Goal: Information Seeking & Learning: Learn about a topic

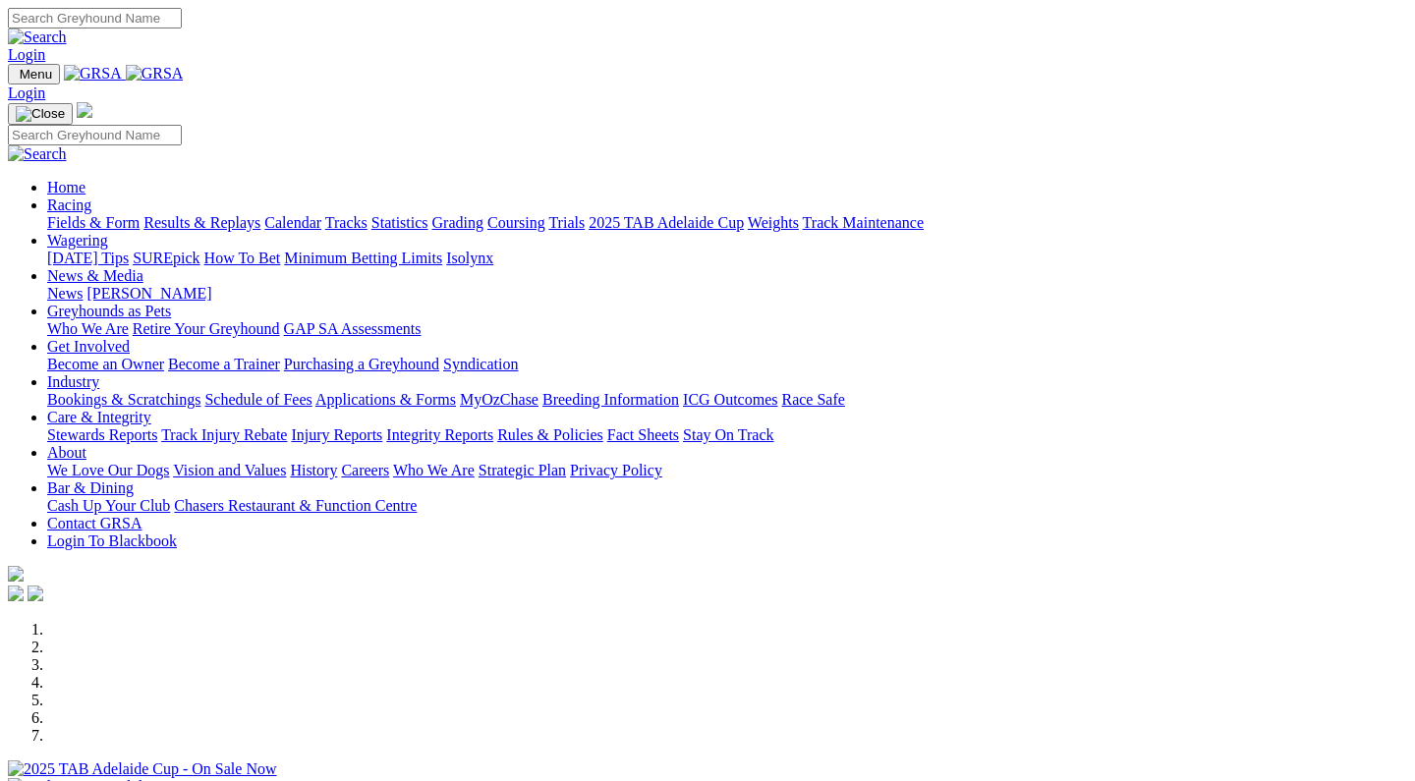
click at [157, 427] on link "Stewards Reports" at bounding box center [102, 435] width 110 height 17
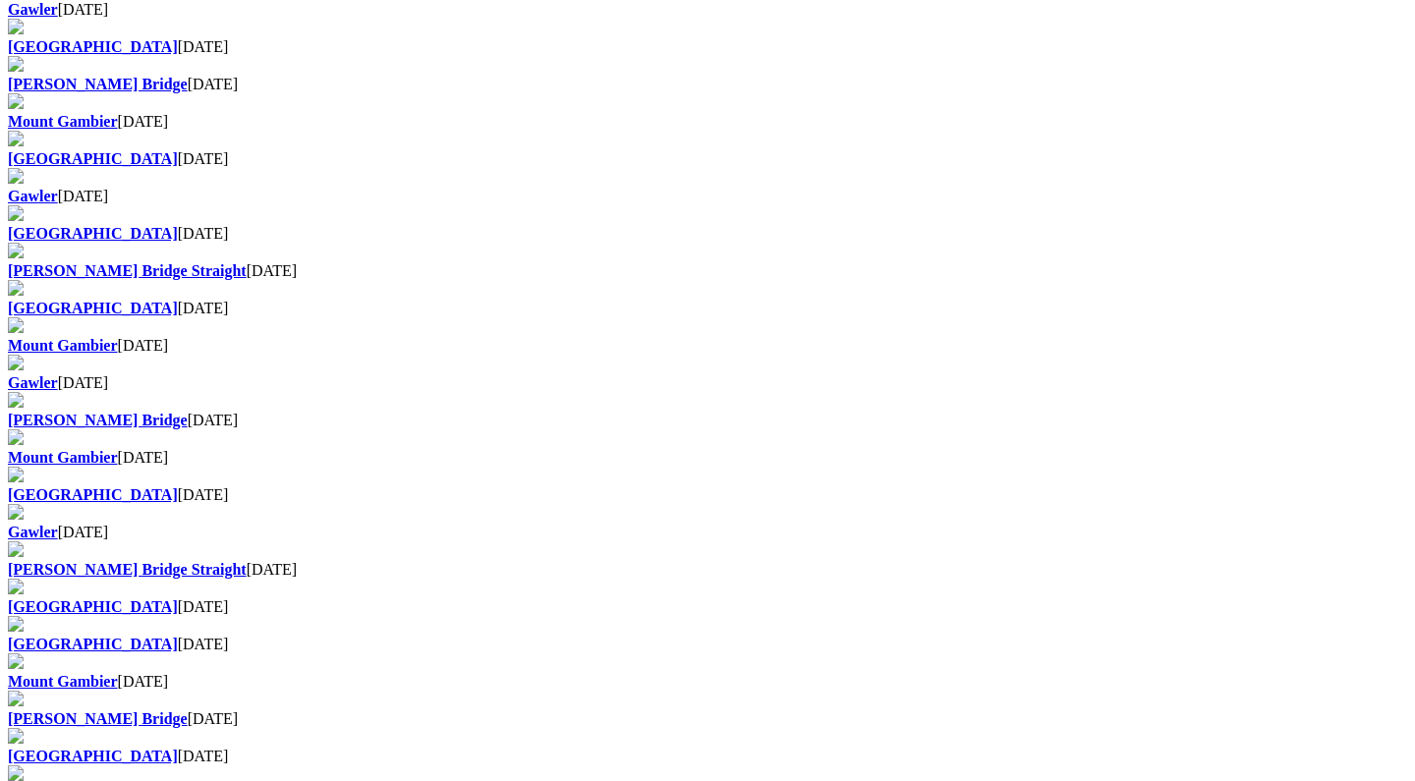
scroll to position [1039, 0]
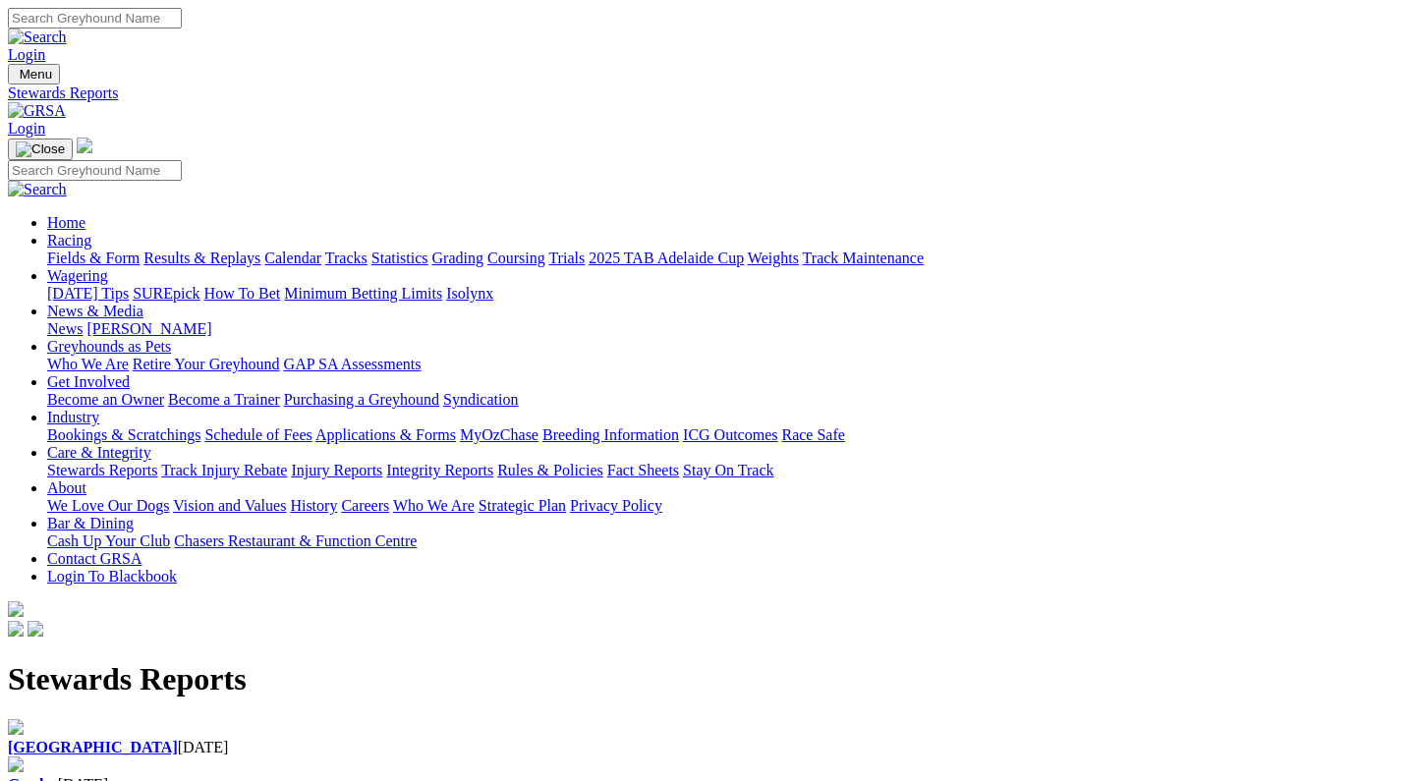
click at [207, 739] on div "Angle Park 01 Sep 2025" at bounding box center [707, 748] width 1399 height 18
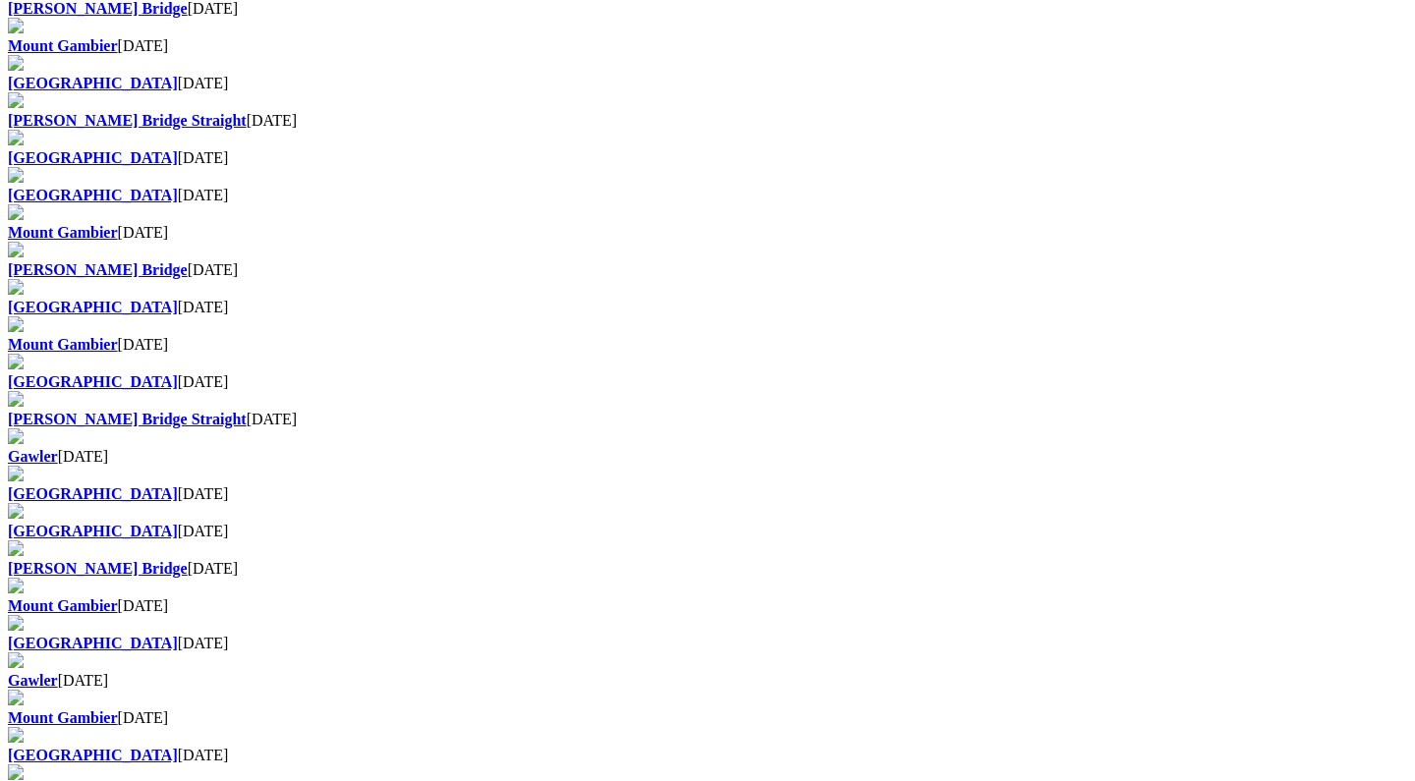
scroll to position [891, 0]
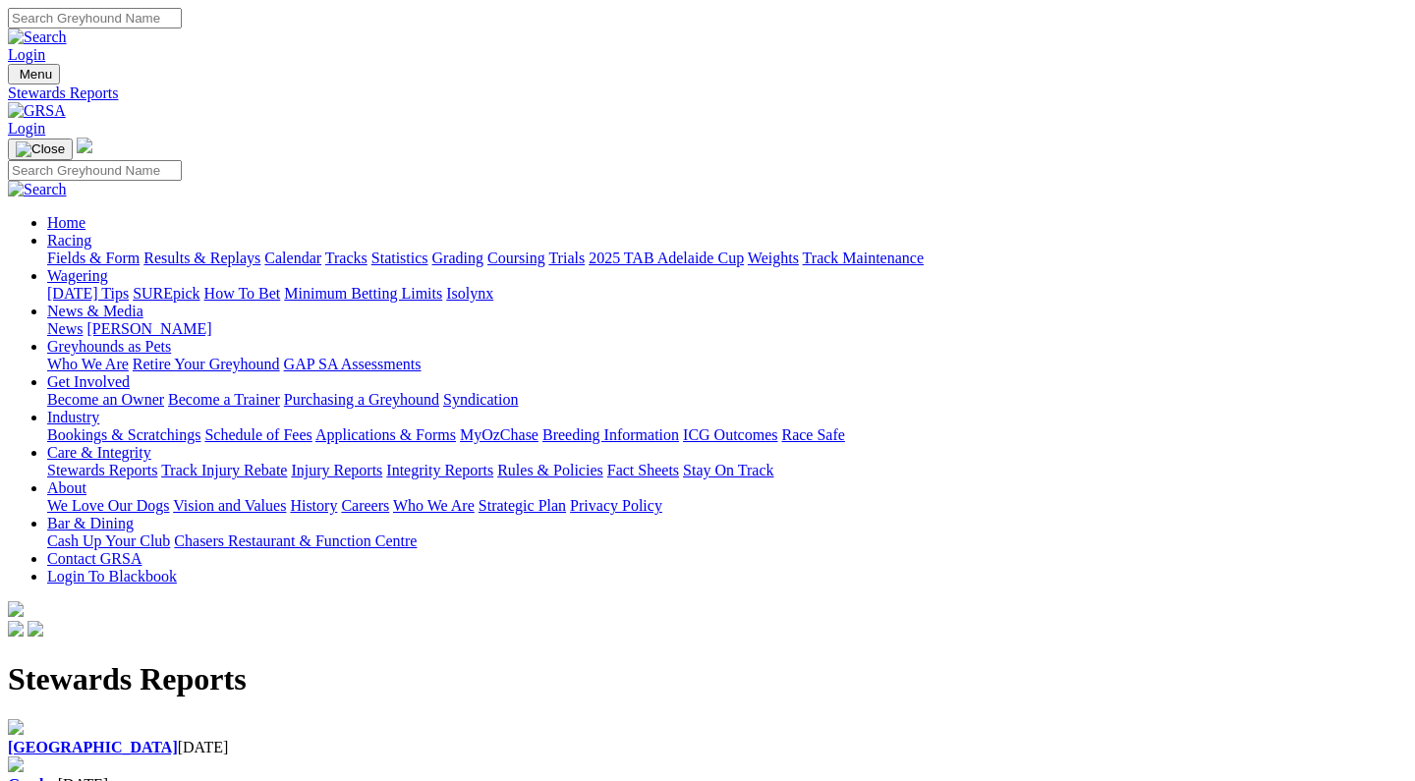
click at [169, 739] on b "[GEOGRAPHIC_DATA]" at bounding box center [93, 747] width 170 height 17
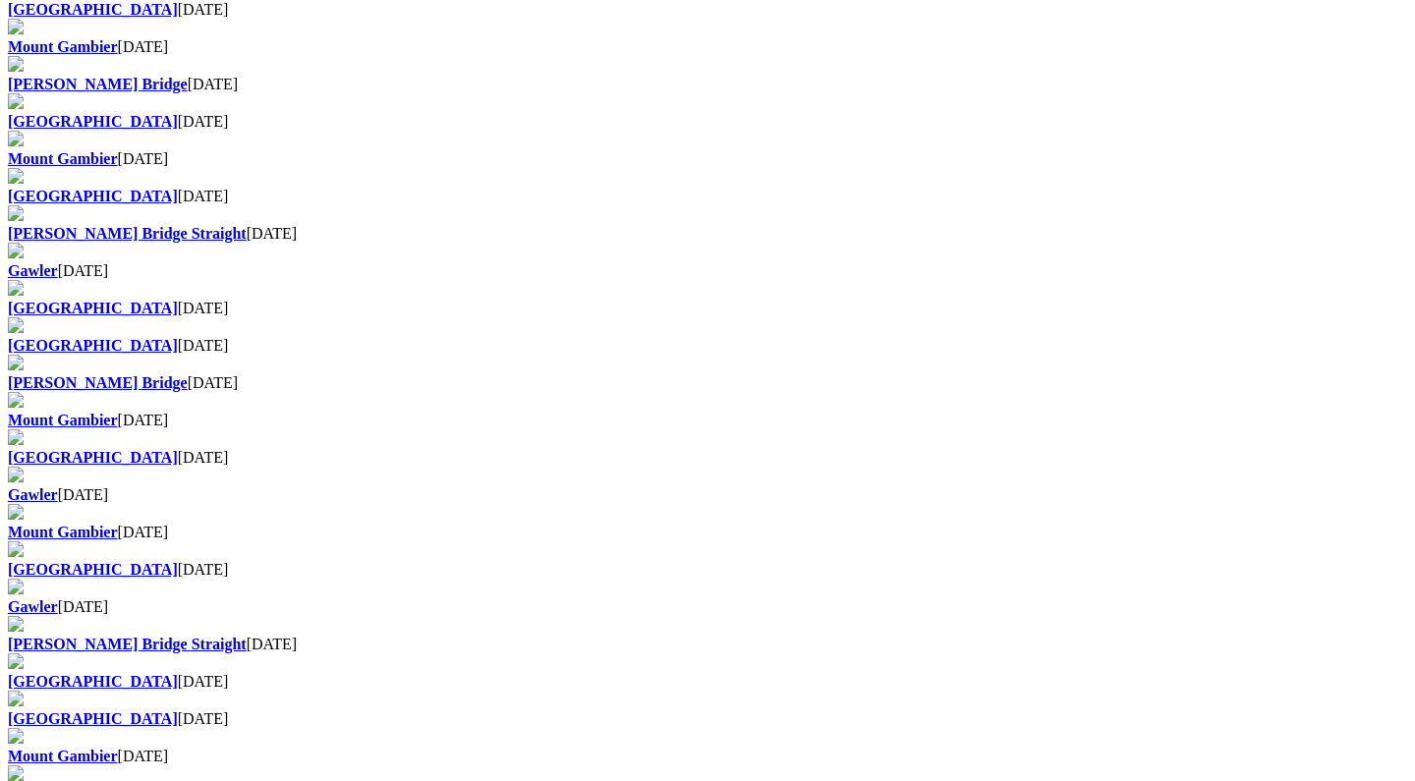
scroll to position [1073, 0]
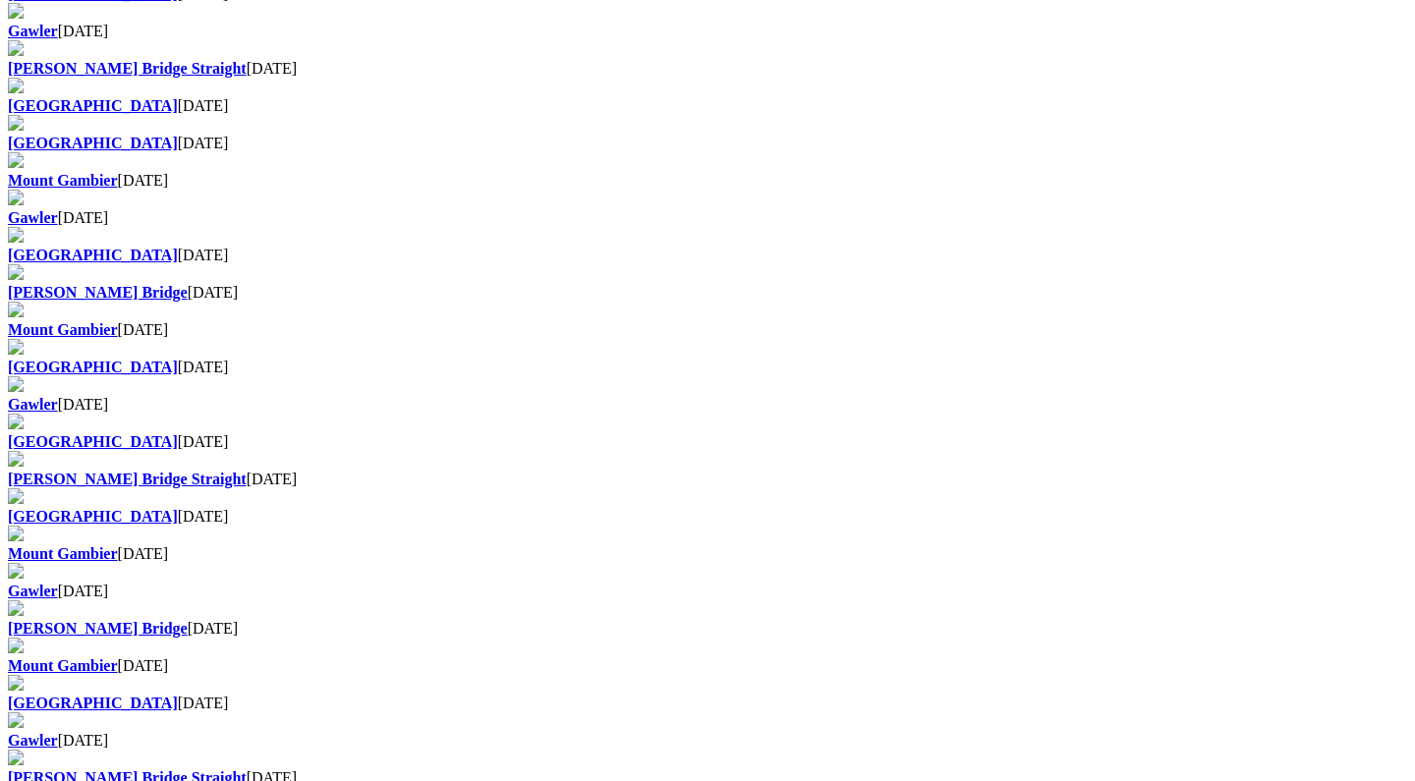
scroll to position [829, 0]
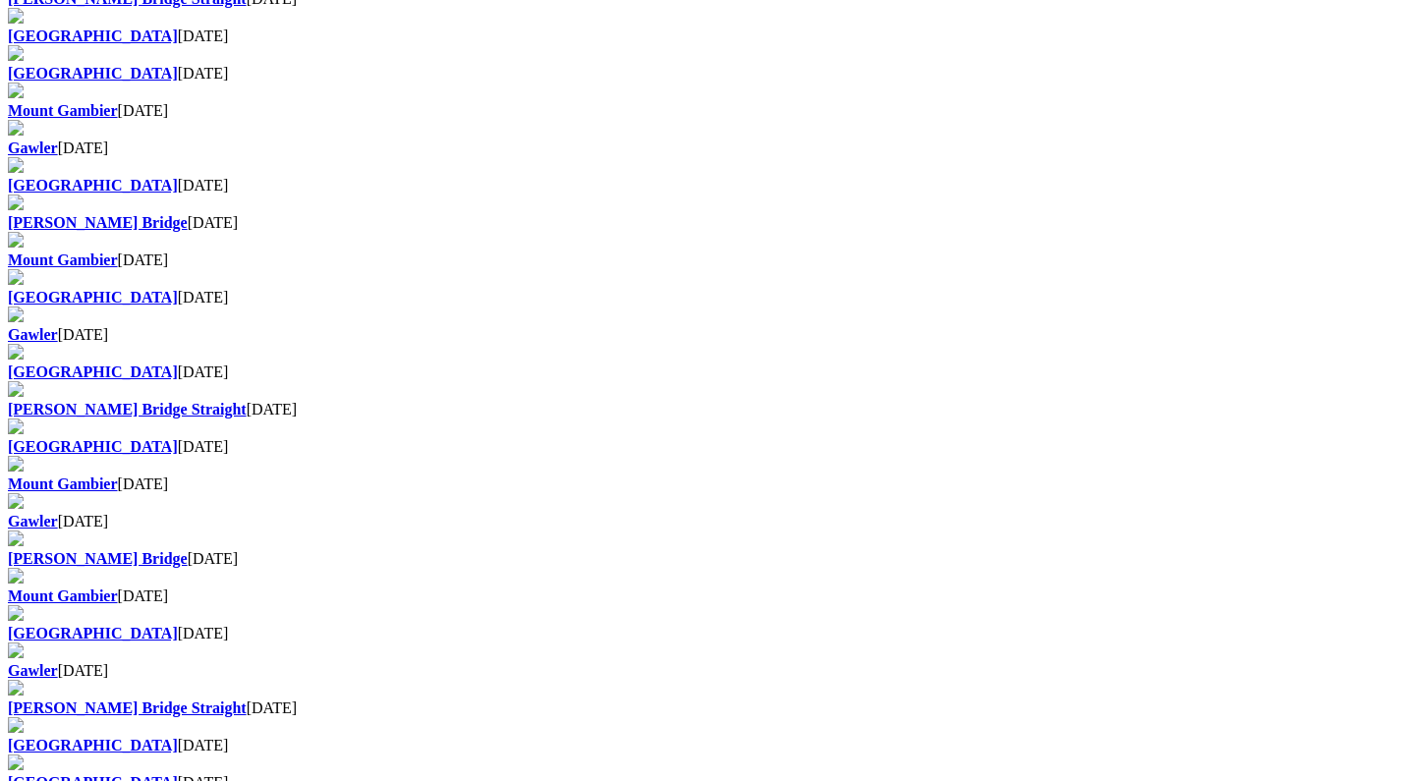
scroll to position [900, 0]
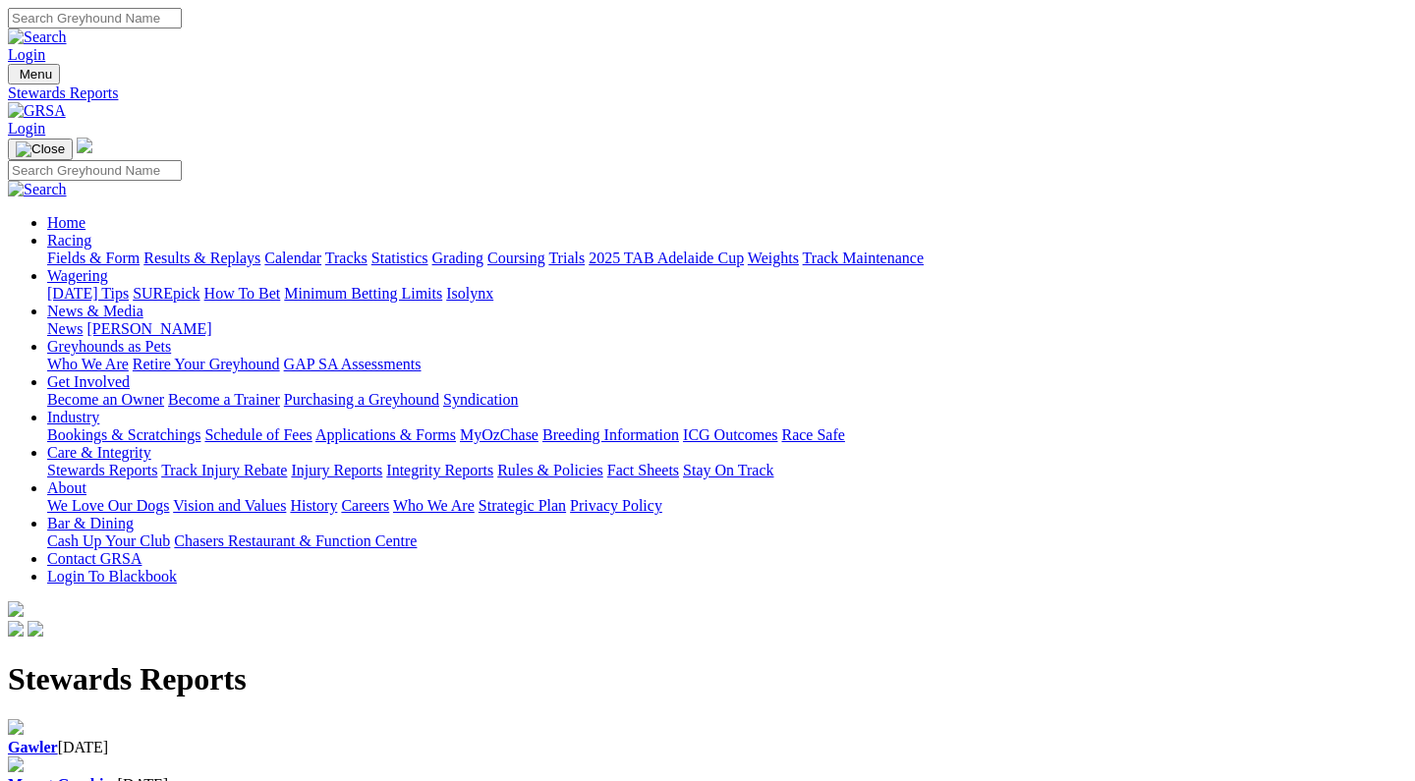
scroll to position [900, 0]
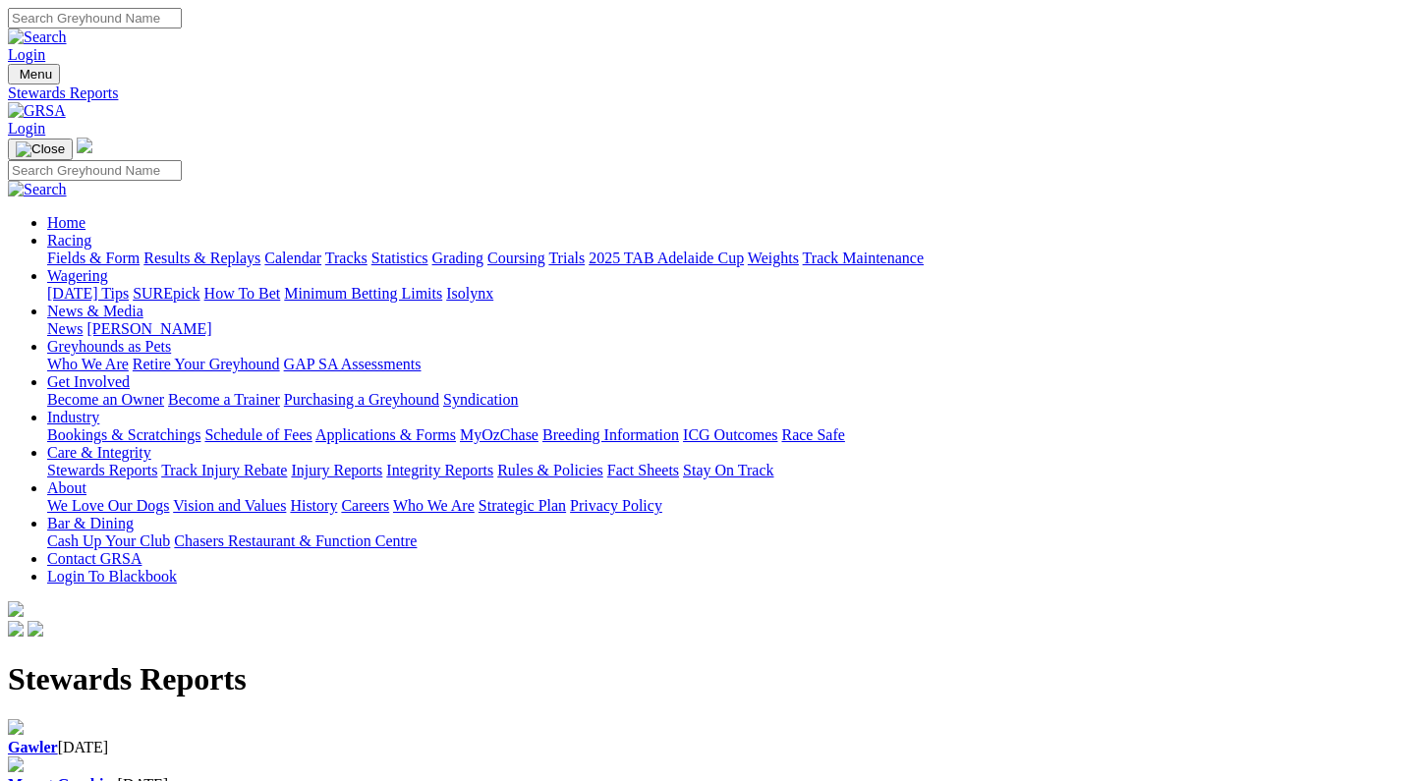
scroll to position [900, 0]
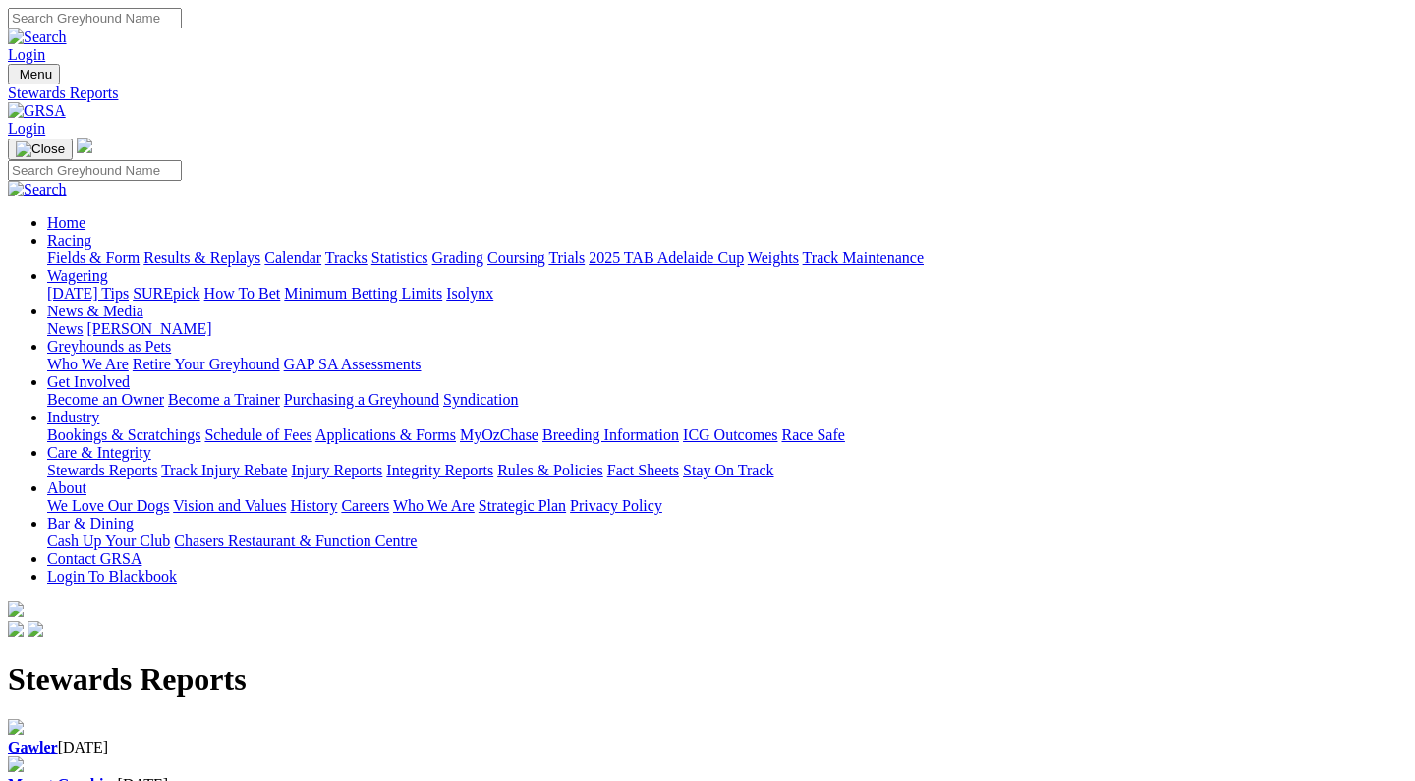
scroll to position [900, 0]
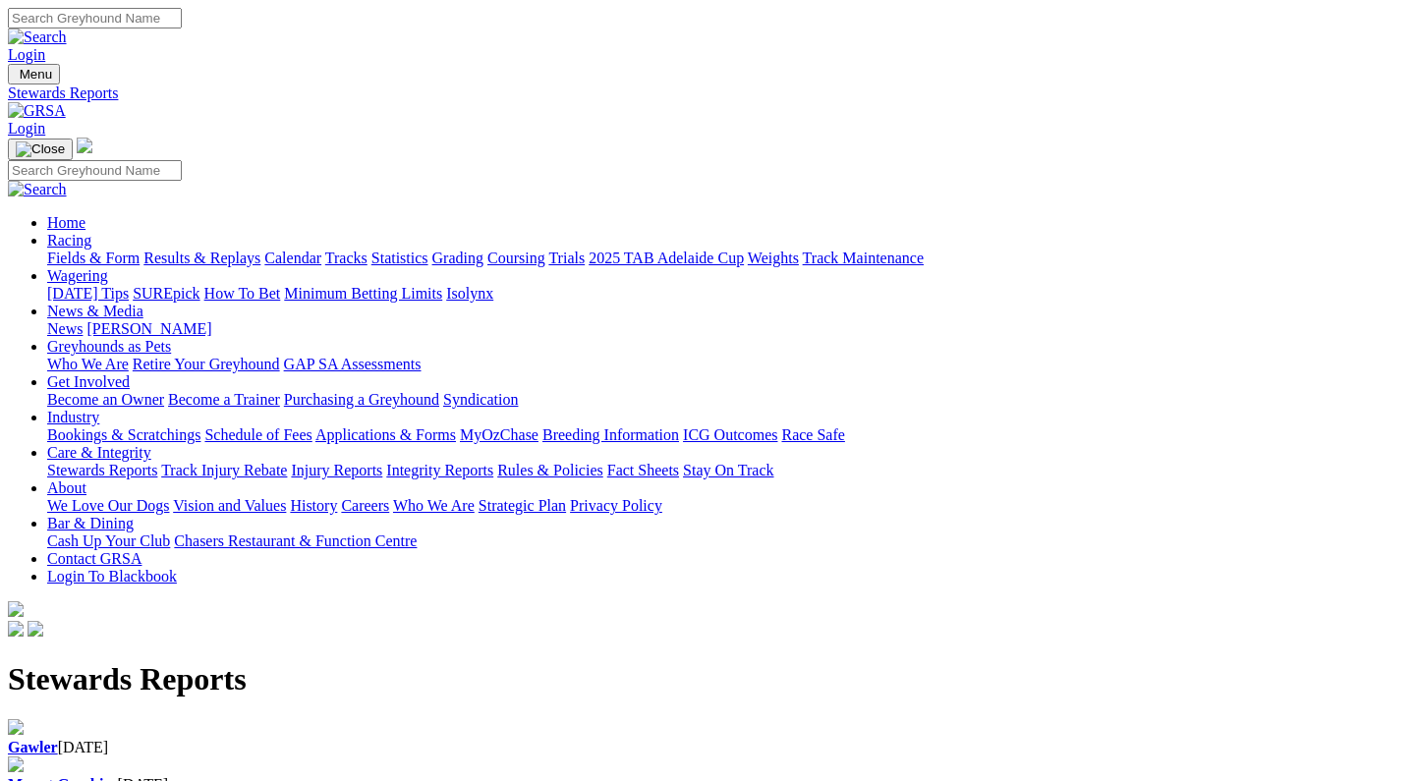
scroll to position [900, 0]
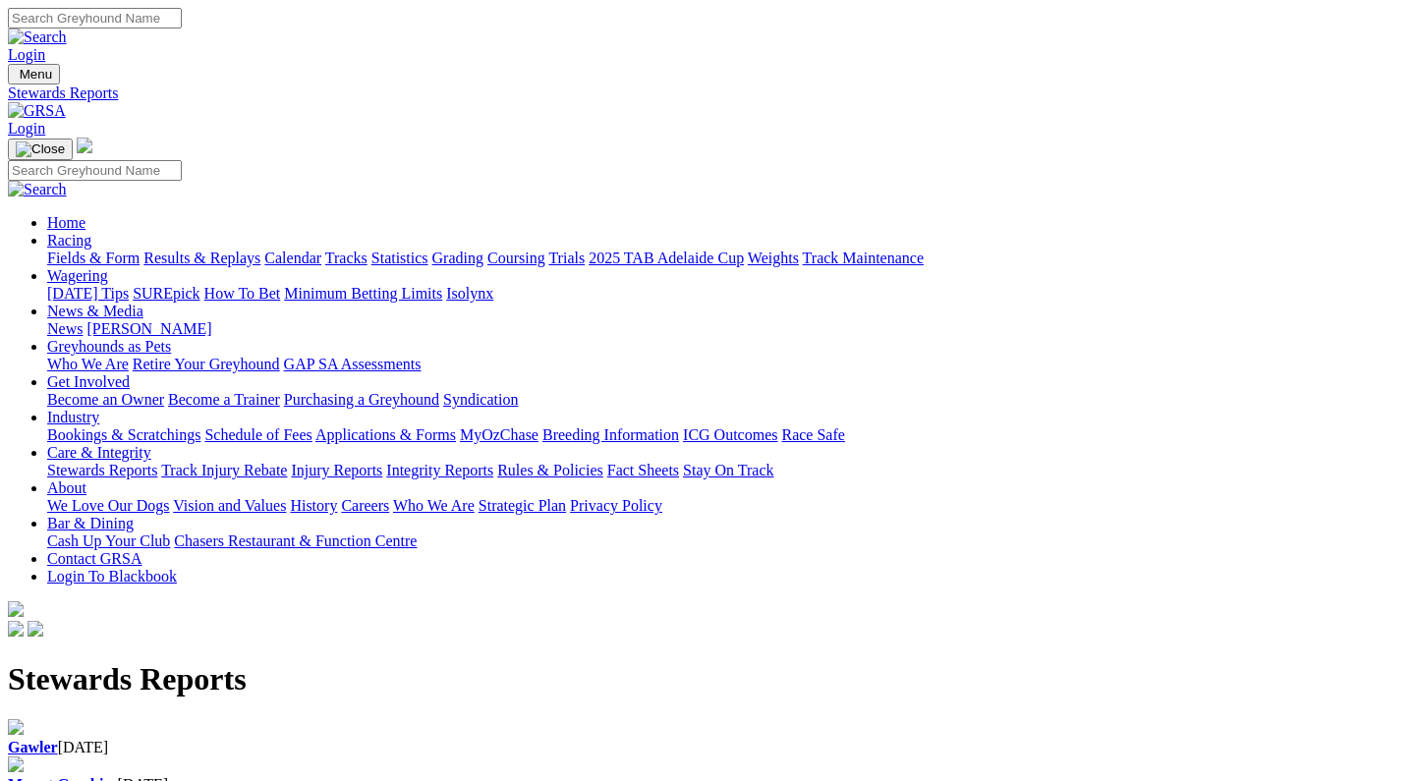
scroll to position [900, 0]
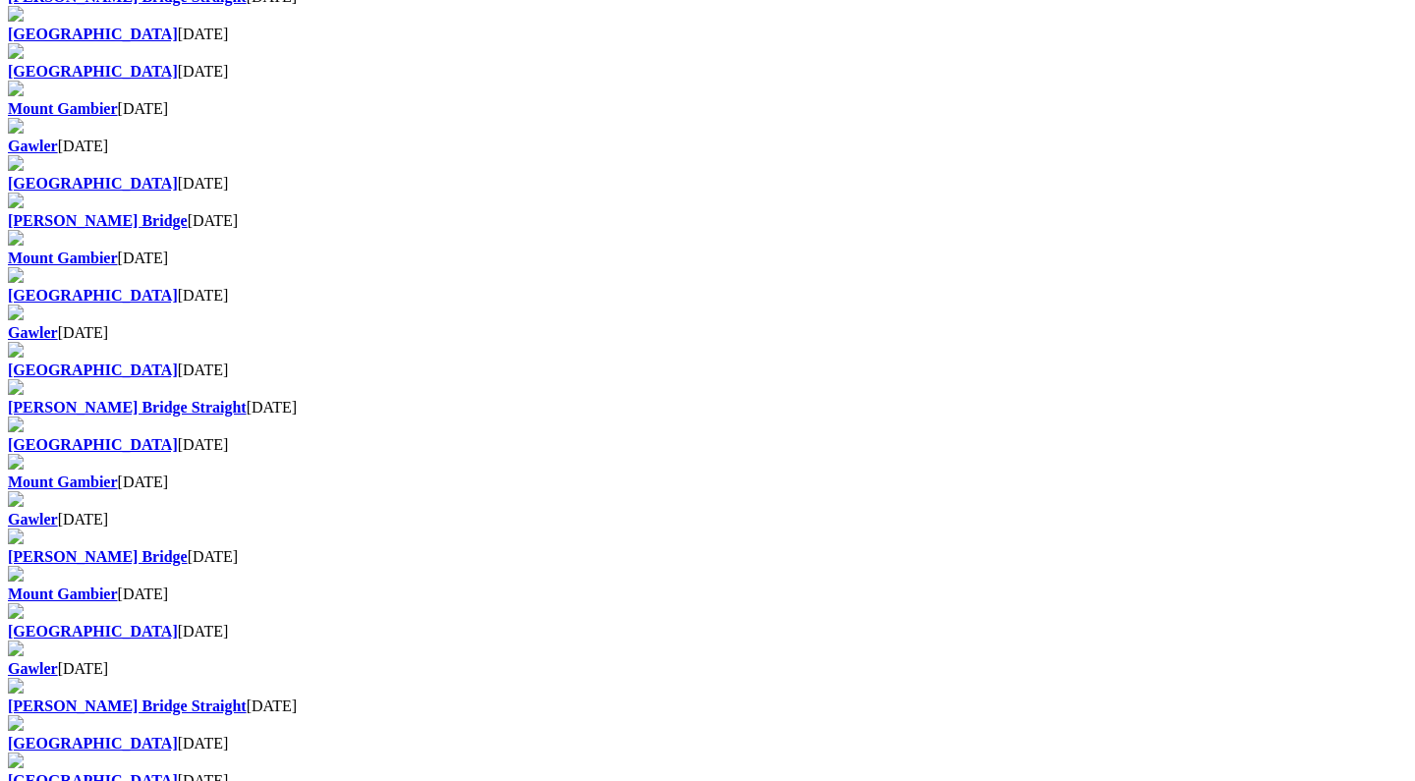
drag, startPoint x: 605, startPoint y: 308, endPoint x: 542, endPoint y: 315, distance: 63.4
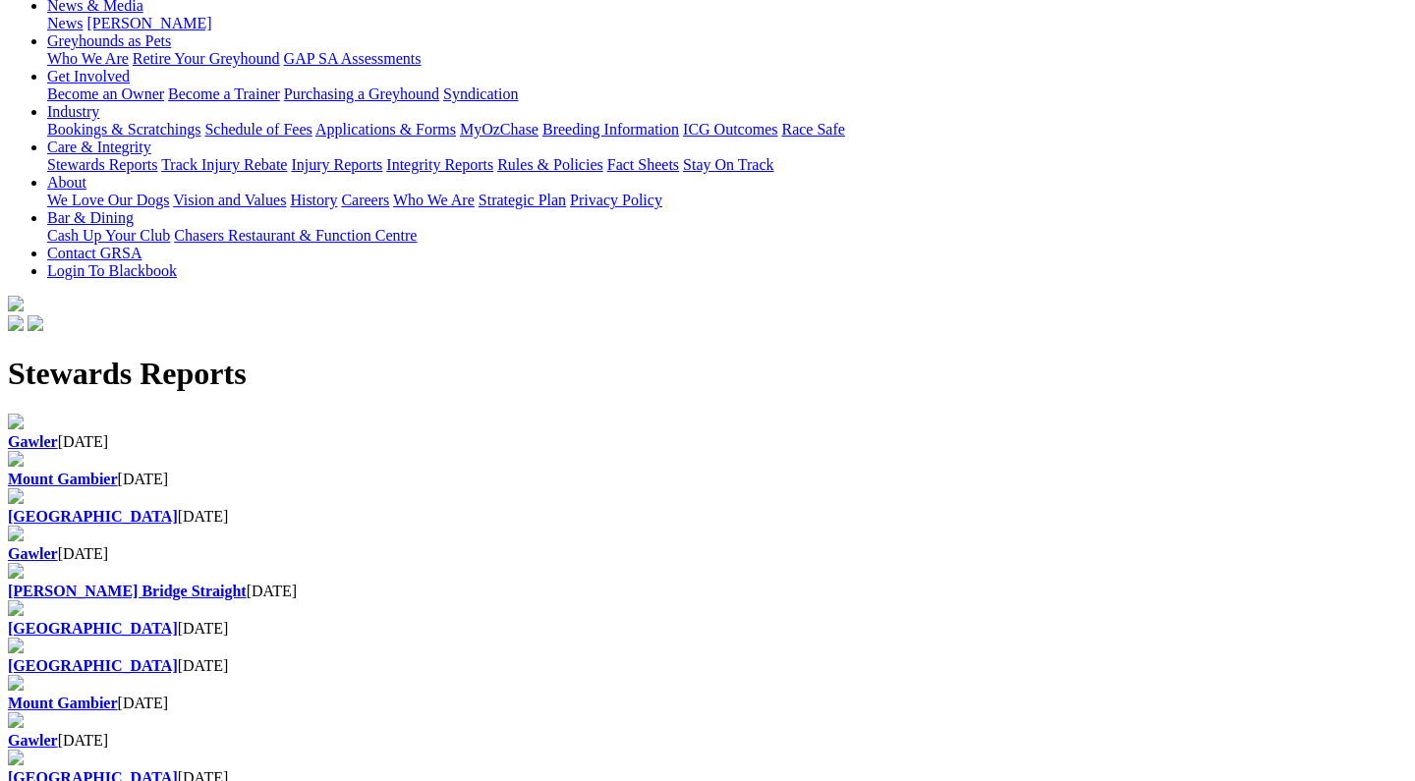
scroll to position [304, 0]
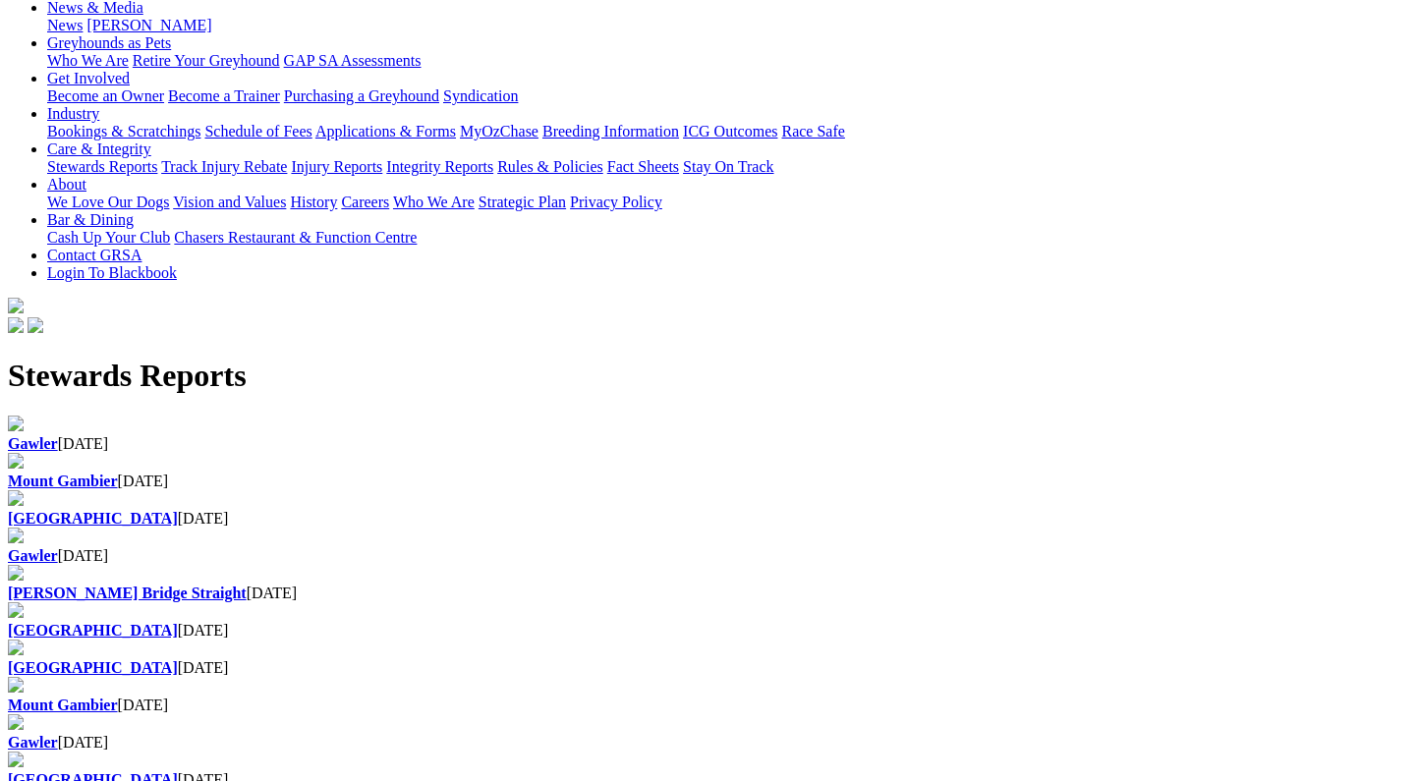
click at [178, 659] on b "[GEOGRAPHIC_DATA]" at bounding box center [93, 667] width 170 height 17
